Goal: Task Accomplishment & Management: Manage account settings

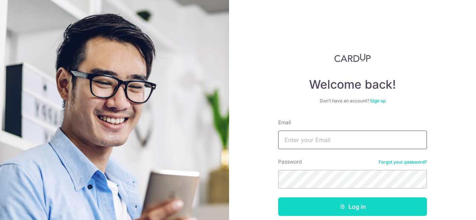
type input "[EMAIL_ADDRESS][DOMAIN_NAME]"
click at [365, 206] on button "Log in" at bounding box center [352, 207] width 149 height 19
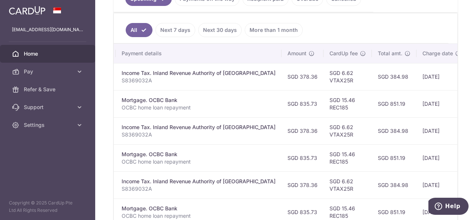
scroll to position [0, 213]
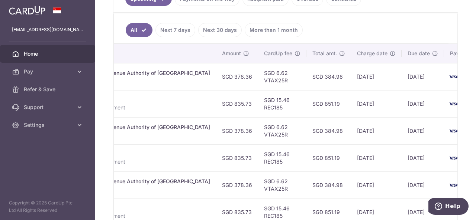
drag, startPoint x: 369, startPoint y: 93, endPoint x: 418, endPoint y: 93, distance: 48.7
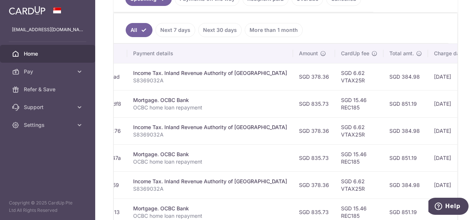
scroll to position [0, 0]
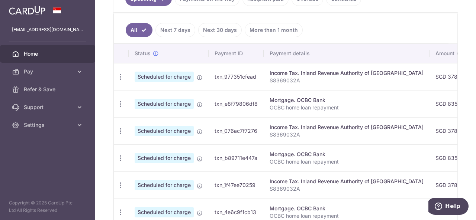
drag, startPoint x: 265, startPoint y: 93, endPoint x: 231, endPoint y: 49, distance: 54.6
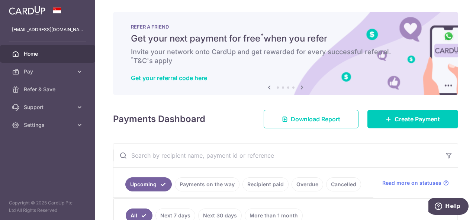
scroll to position [111, 0]
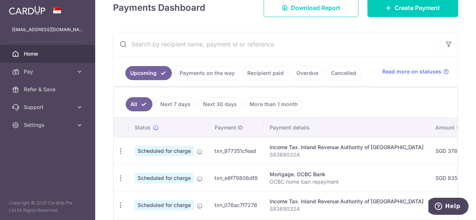
click at [365, 103] on ul "All Next 7 days Next 30 days More than 1 month" at bounding box center [281, 103] width 334 height 30
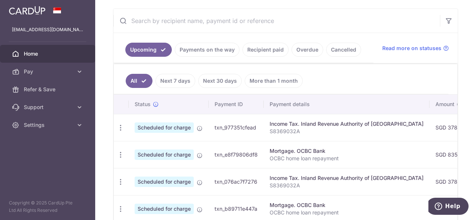
scroll to position [74, 0]
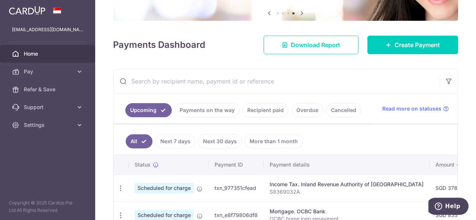
click at [268, 110] on link "Recipient paid" at bounding box center [265, 110] width 46 height 14
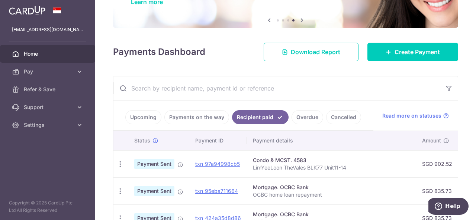
scroll to position [111, 0]
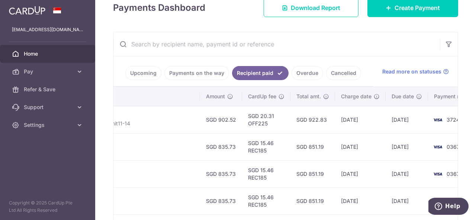
drag, startPoint x: 351, startPoint y: 110, endPoint x: 417, endPoint y: 111, distance: 66.5
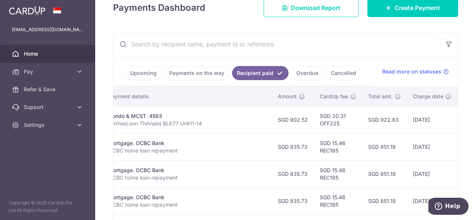
scroll to position [0, 0]
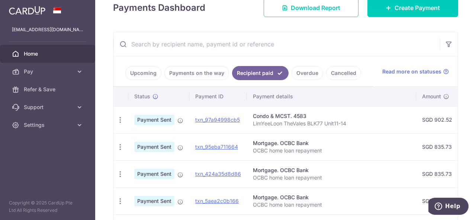
drag, startPoint x: 350, startPoint y: 119, endPoint x: 225, endPoint y: 120, distance: 125.2
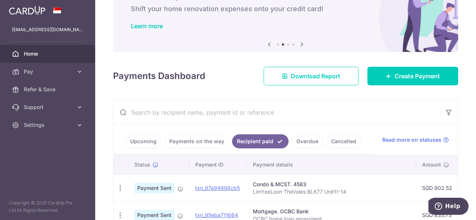
scroll to position [37, 0]
